Goal: Find specific page/section: Find specific page/section

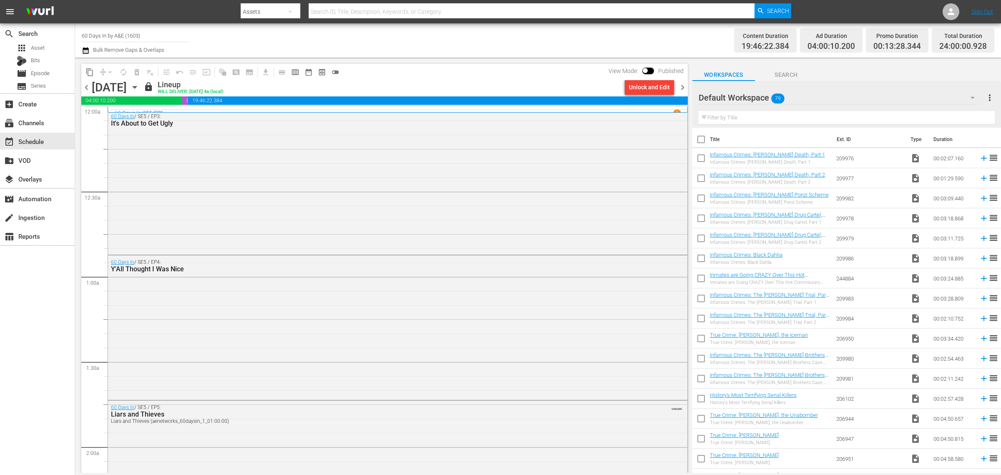
click at [0, 28] on html "menu Search By Assets Search ID, Title, Description, Keywords, or Category Sear…" at bounding box center [500, 237] width 1001 height 475
click at [553, 48] on div "Channel Title alone Bulk Remove Gaps & Overlaps" at bounding box center [330, 40] width 497 height 30
click at [157, 42] on hr at bounding box center [135, 42] width 107 height 0
click at [153, 36] on input "alone" at bounding box center [135, 35] width 107 height 20
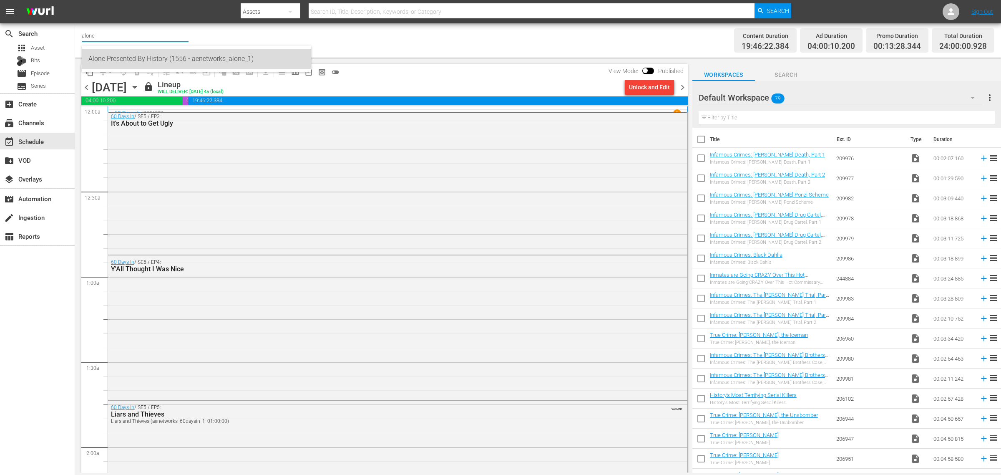
click at [150, 59] on div "Alone Presented By History (1556 - aenetworks_alone_1)" at bounding box center [196, 59] width 216 height 20
type input "Alone Presented By History (1556 - aenetworks_alone_1)"
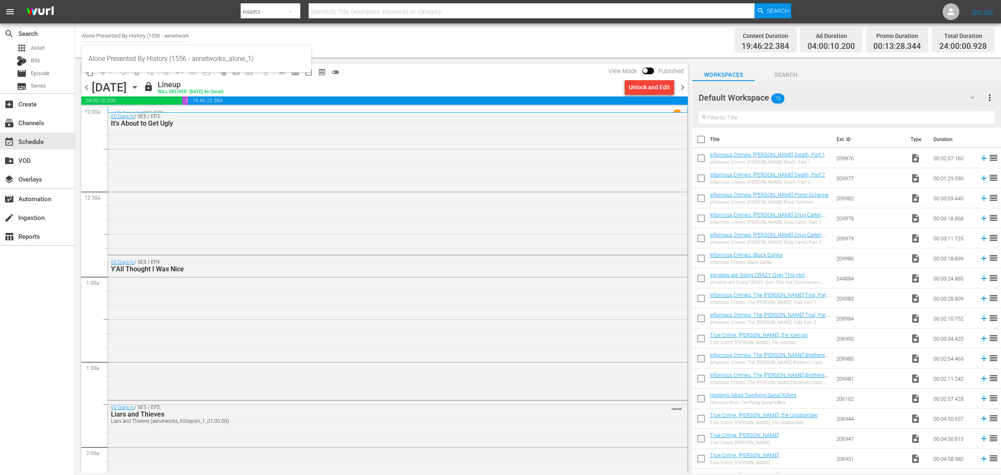
click at [430, 26] on div "Channel Title Alone Presented By History (1556 - aenetworks_alone_1) Bulk Remov…" at bounding box center [330, 40] width 497 height 30
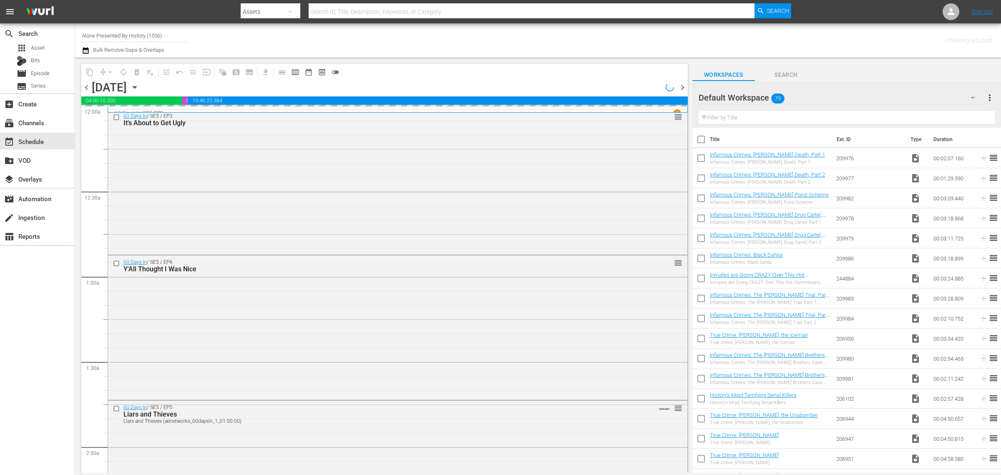
click at [139, 86] on icon "button" at bounding box center [134, 87] width 9 height 9
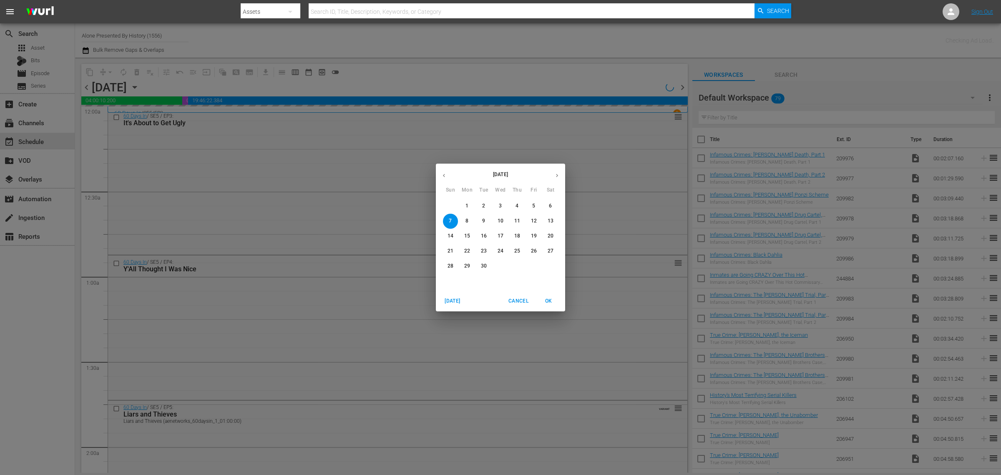
click at [549, 220] on p "13" at bounding box center [550, 220] width 6 height 7
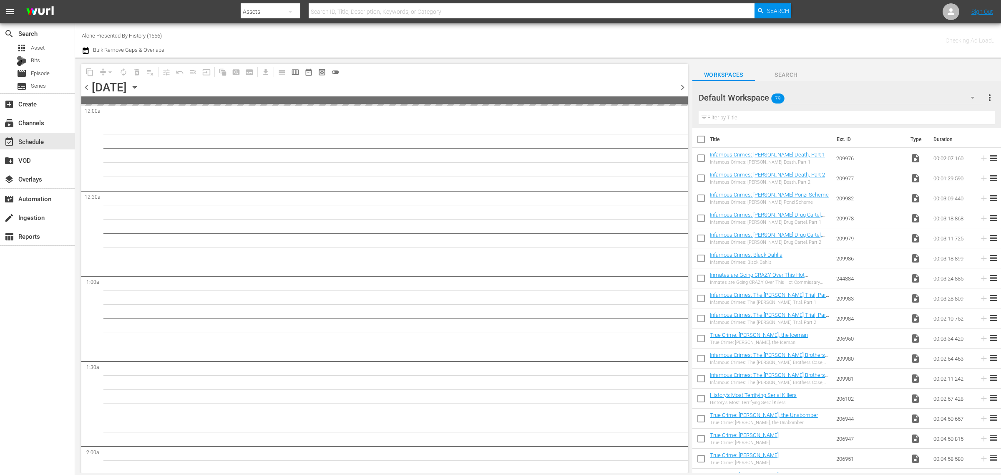
click at [534, 38] on div "Channel Title Alone Presented By History (1556) Bulk Remove Gaps & Overlaps" at bounding box center [330, 40] width 497 height 30
